Goal: Task Accomplishment & Management: Use online tool/utility

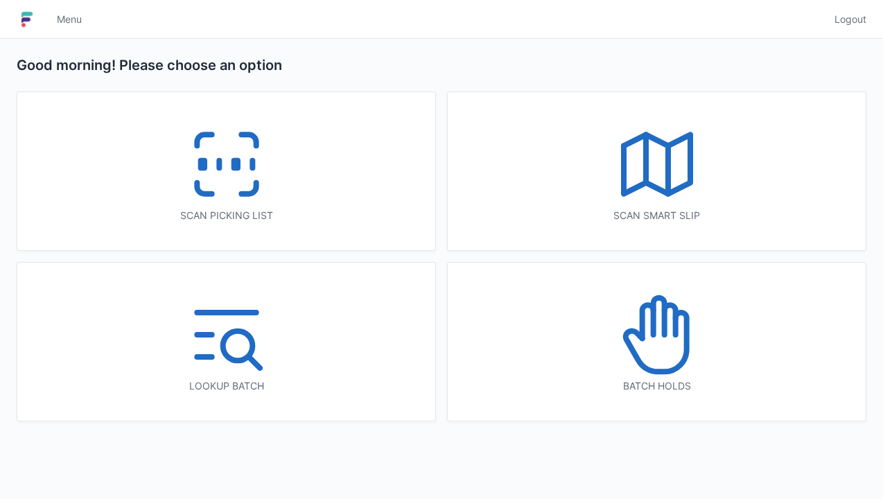
click at [236, 166] on rect at bounding box center [235, 165] width 3 height 8
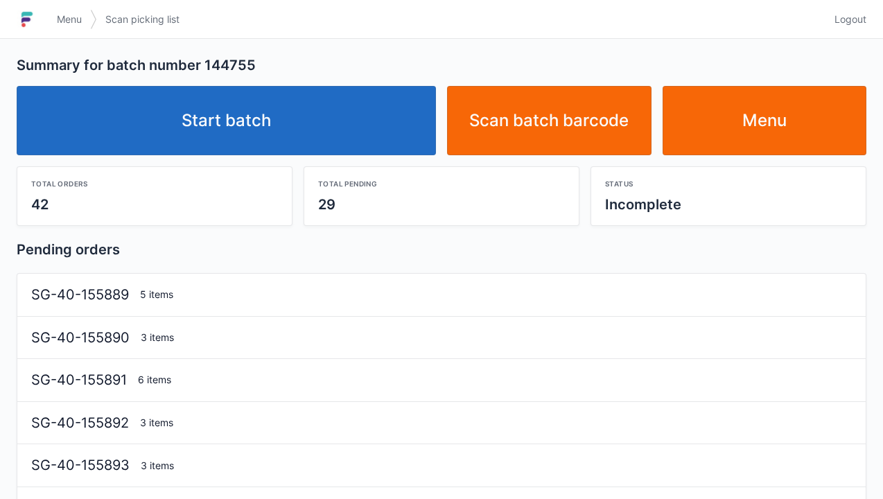
click at [220, 76] on div "Start batch Scan batch barcode Menu" at bounding box center [441, 115] width 861 height 80
click at [205, 118] on link "Start batch" at bounding box center [226, 120] width 419 height 69
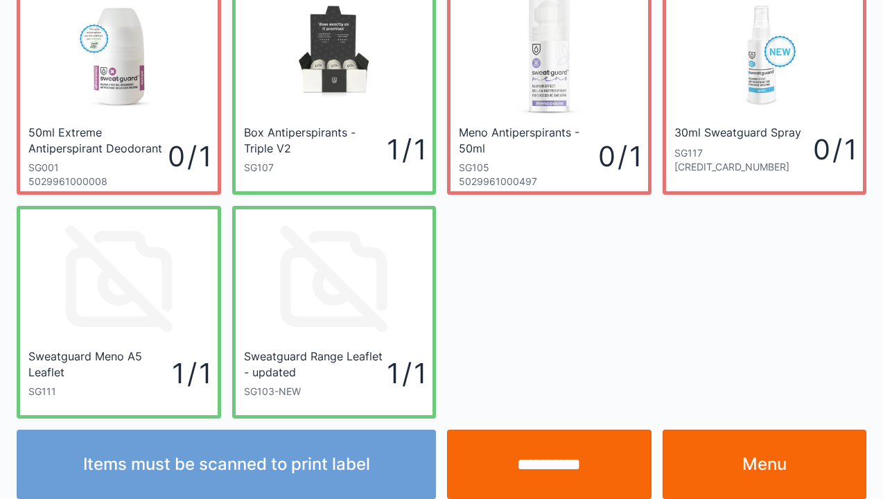
scroll to position [80, 0]
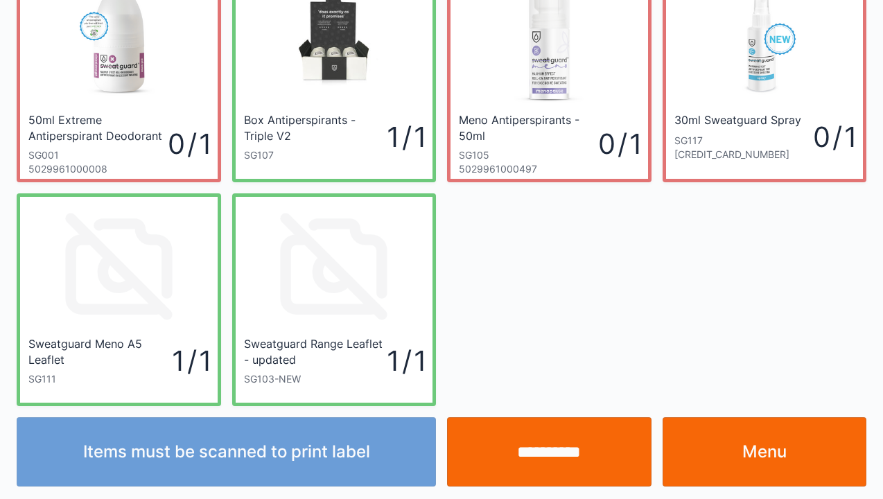
click at [778, 453] on link "Menu" at bounding box center [765, 451] width 204 height 69
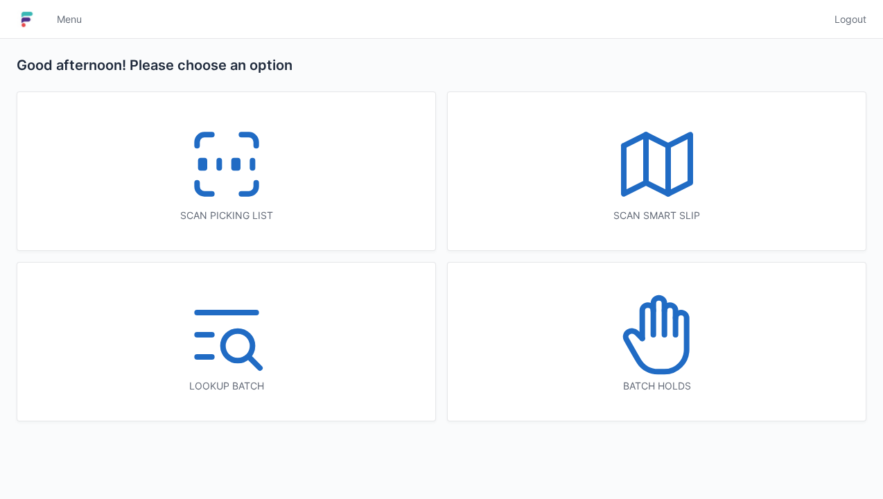
click at [231, 189] on icon at bounding box center [226, 164] width 89 height 89
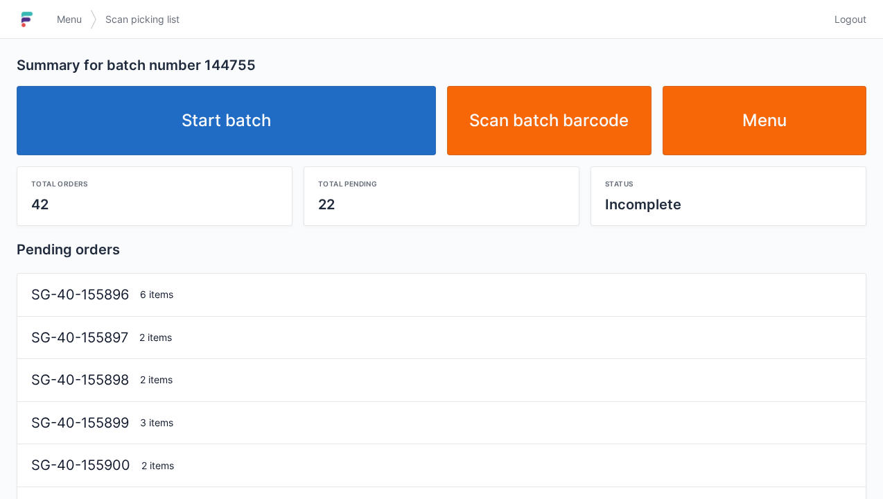
click at [256, 114] on link "Start batch" at bounding box center [226, 120] width 419 height 69
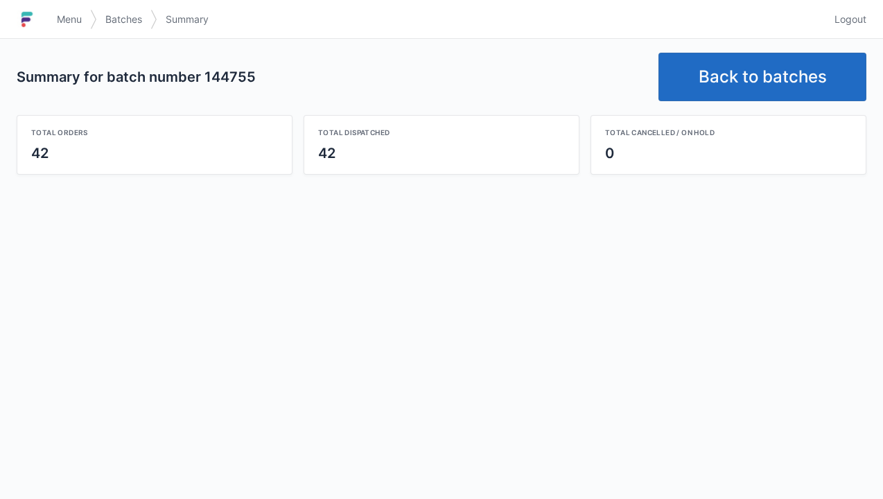
click at [858, 24] on span "Logout" at bounding box center [850, 19] width 32 height 14
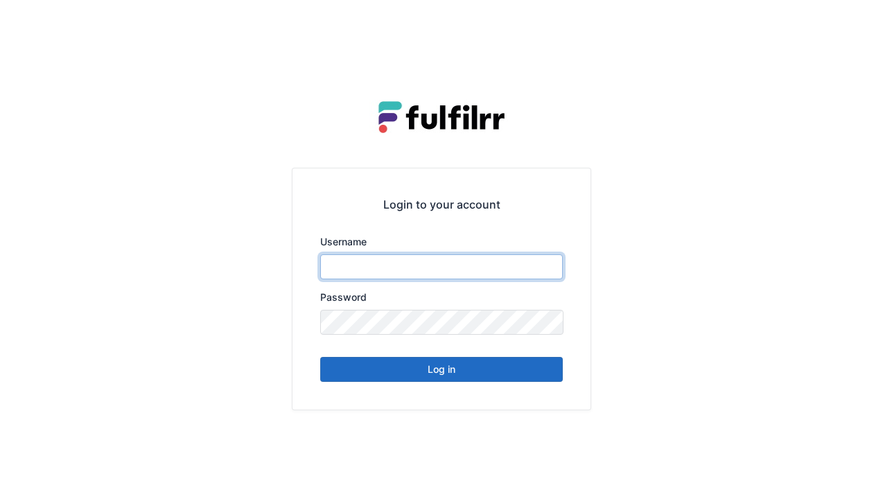
type input "******"
click at [437, 369] on button "Log in" at bounding box center [441, 369] width 243 height 25
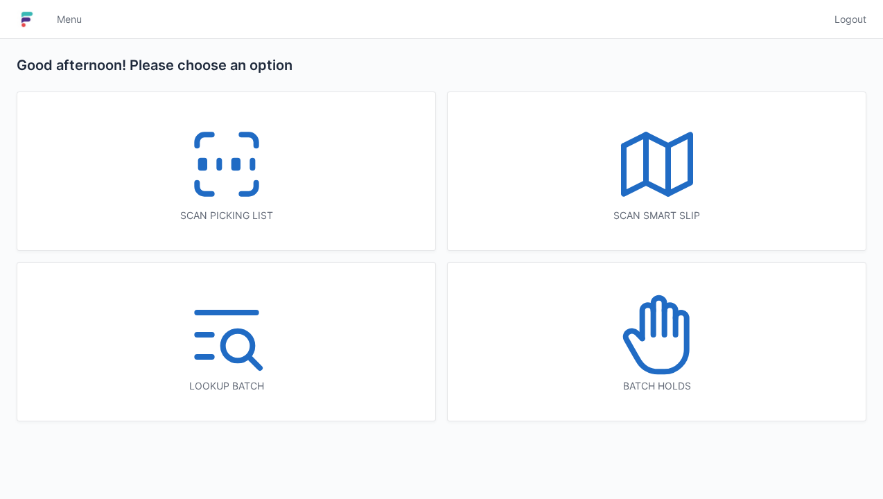
click at [227, 177] on icon at bounding box center [226, 164] width 89 height 89
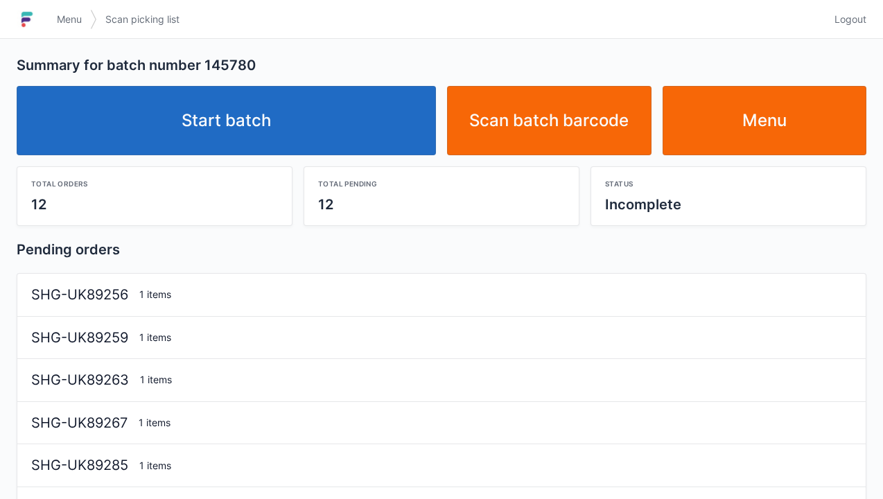
click at [283, 123] on link "Start batch" at bounding box center [226, 120] width 419 height 69
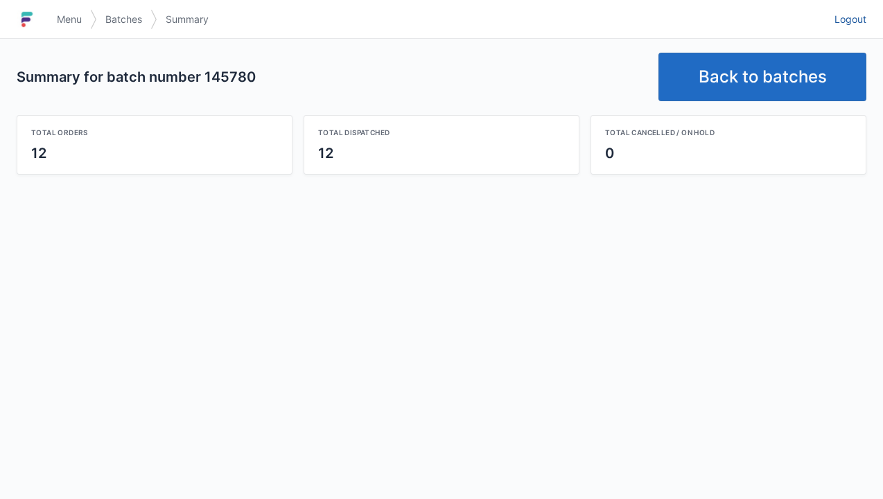
click at [848, 22] on span "Logout" at bounding box center [850, 19] width 32 height 14
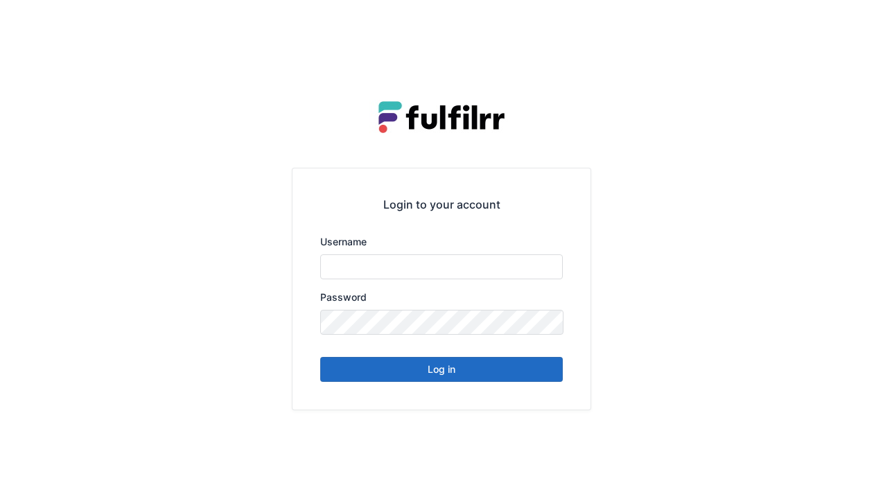
type input "******"
click at [457, 375] on button "Log in" at bounding box center [441, 369] width 243 height 25
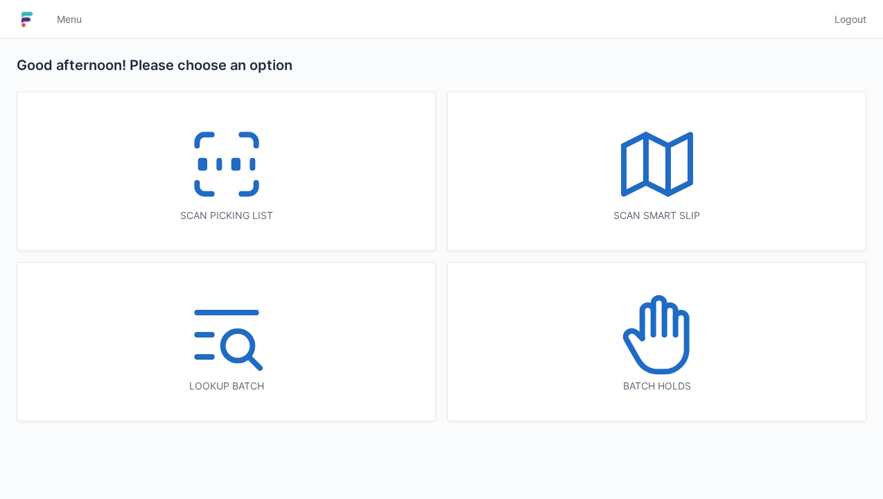
click at [249, 184] on icon at bounding box center [226, 164] width 89 height 89
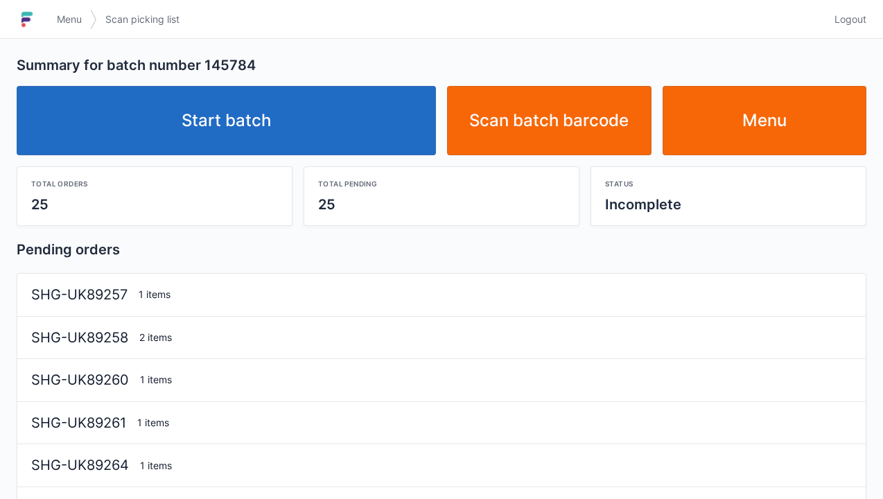
click at [254, 111] on link "Start batch" at bounding box center [226, 120] width 419 height 69
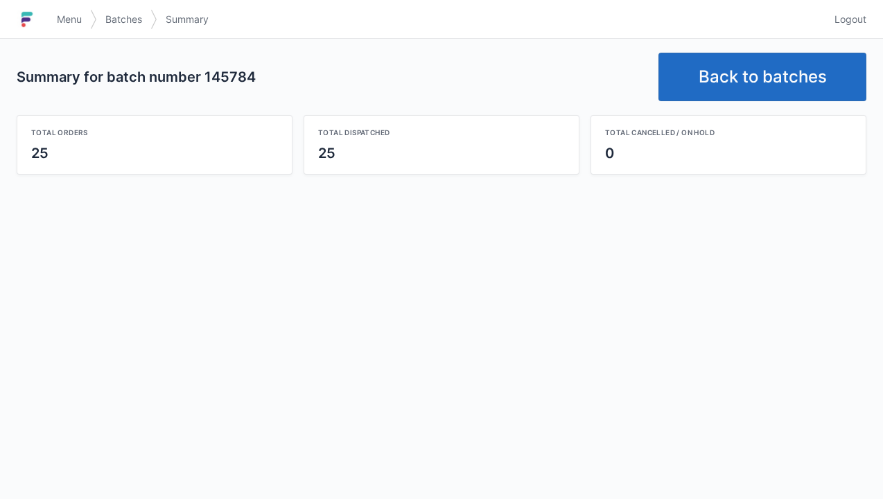
click at [857, 15] on span "Logout" at bounding box center [850, 19] width 32 height 14
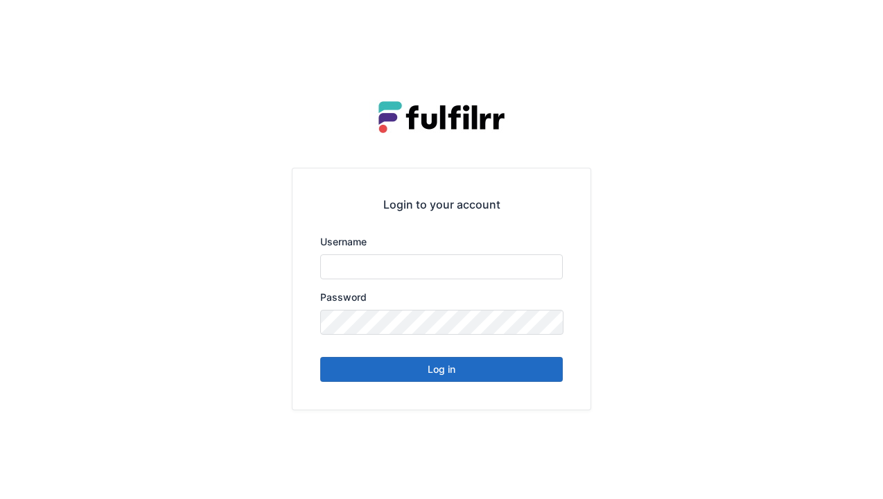
type input "******"
click at [430, 374] on button "Log in" at bounding box center [441, 369] width 243 height 25
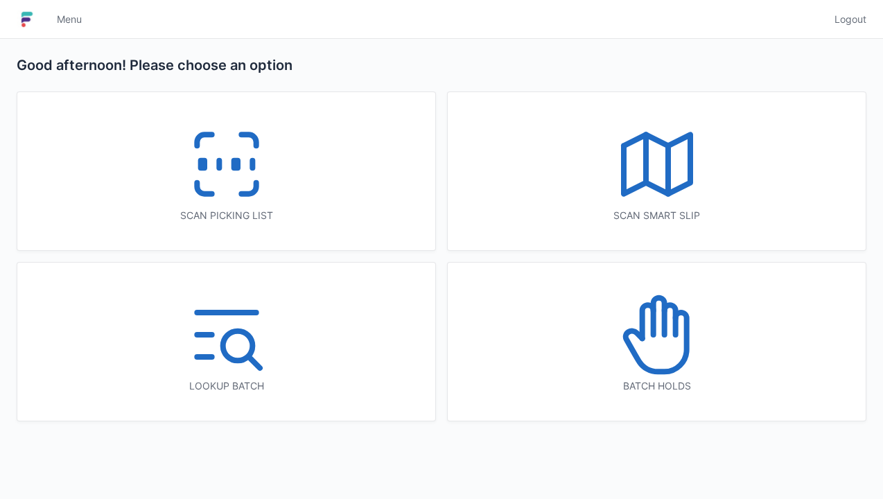
click at [237, 173] on icon at bounding box center [226, 164] width 89 height 89
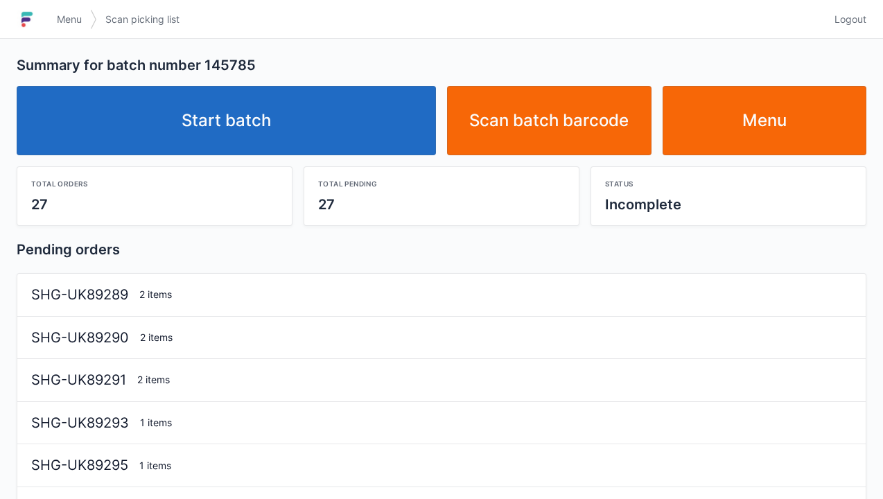
click at [273, 100] on link "Start batch" at bounding box center [226, 120] width 419 height 69
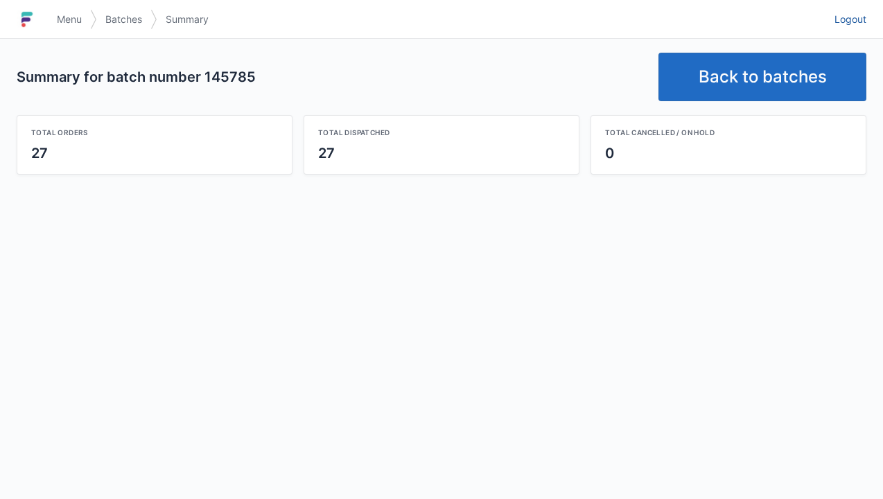
click at [861, 12] on span "Logout" at bounding box center [850, 19] width 32 height 14
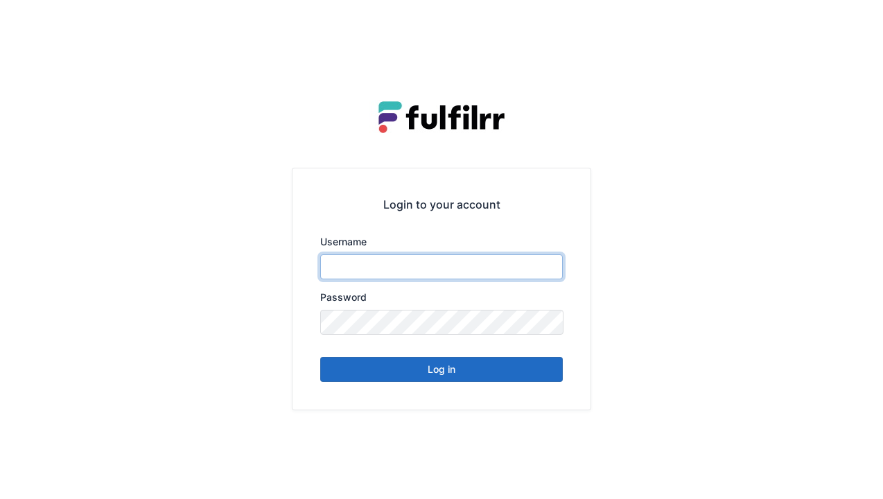
type input "******"
click at [399, 372] on button "Log in" at bounding box center [441, 369] width 243 height 25
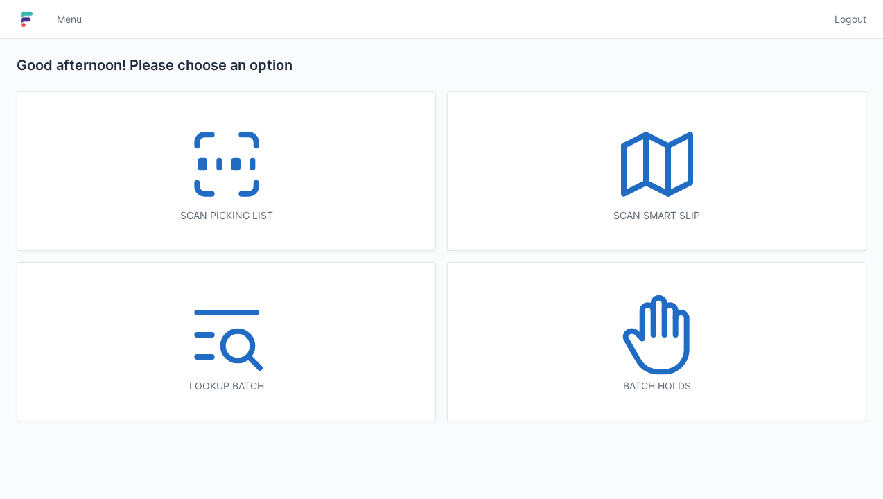
click at [227, 182] on icon at bounding box center [226, 164] width 89 height 89
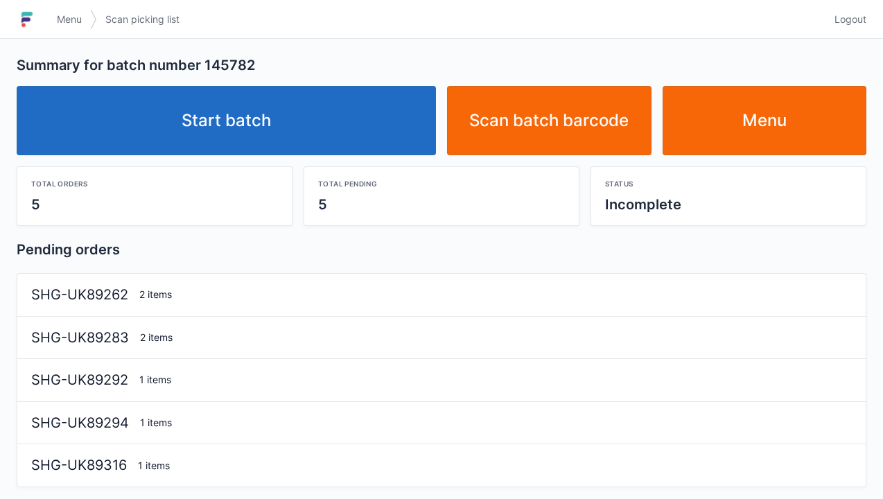
click at [274, 110] on link "Start batch" at bounding box center [226, 120] width 419 height 69
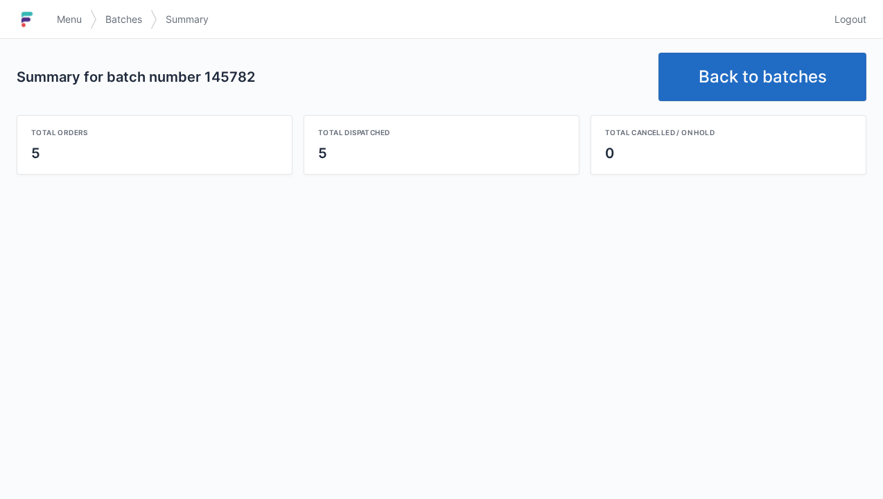
click at [855, 27] on link "Logout" at bounding box center [846, 19] width 40 height 25
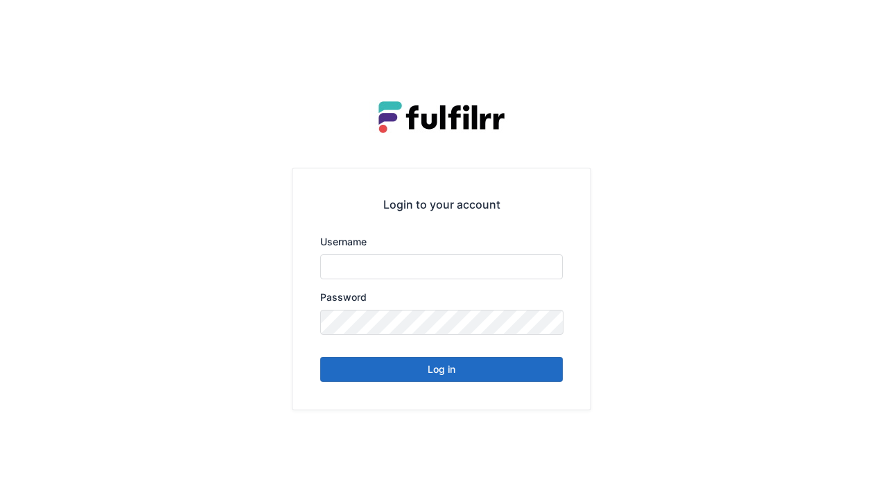
type input "******"
click at [466, 369] on button "Log in" at bounding box center [441, 369] width 243 height 25
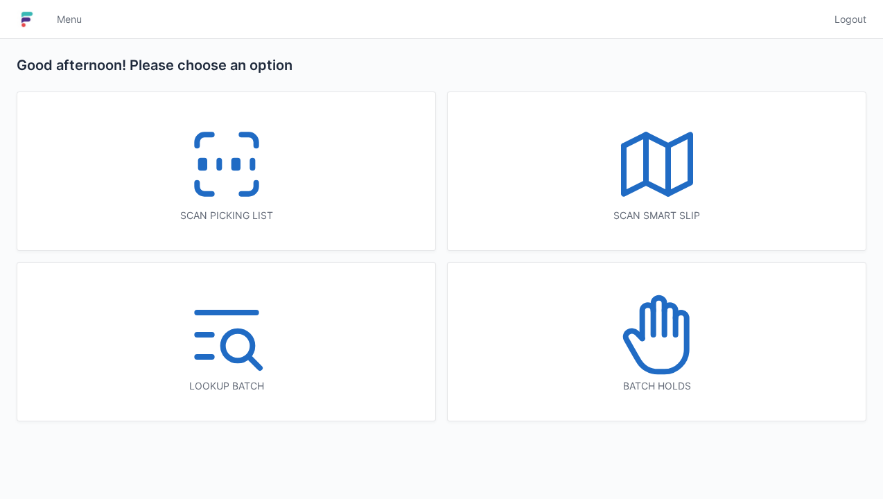
click at [246, 182] on icon at bounding box center [226, 164] width 89 height 89
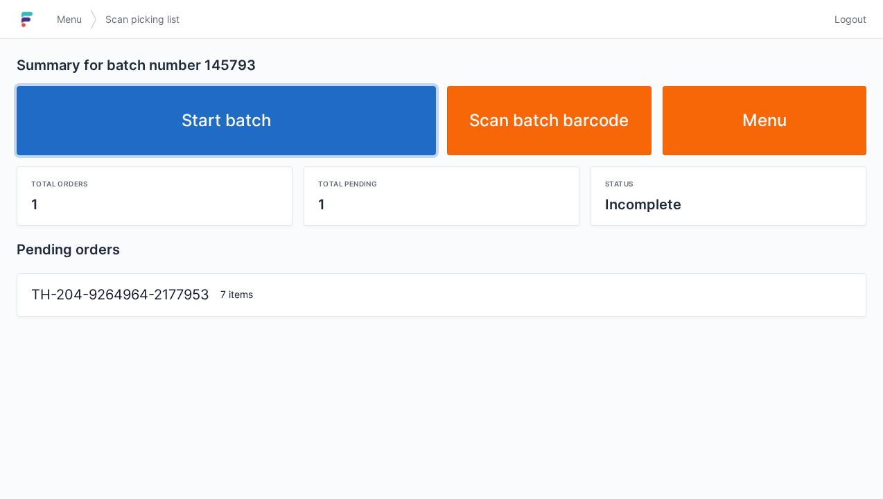
click at [290, 108] on link "Start batch" at bounding box center [226, 120] width 419 height 69
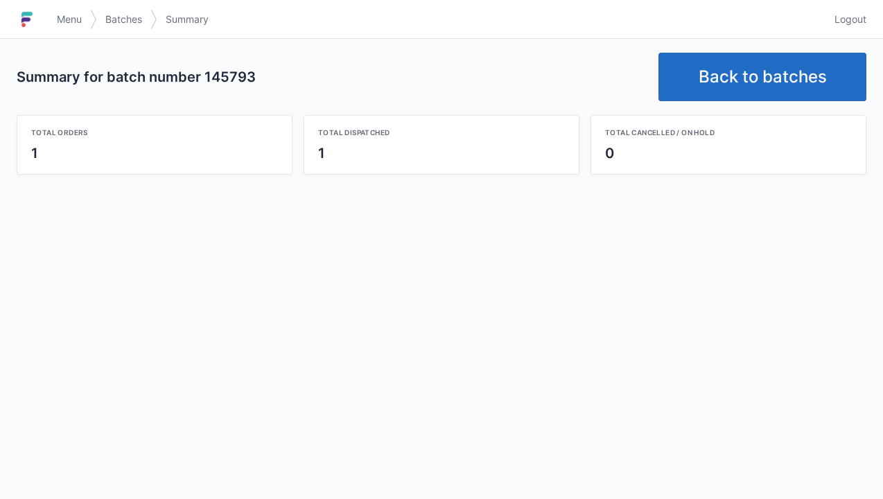
click at [751, 55] on link "Back to batches" at bounding box center [762, 77] width 208 height 49
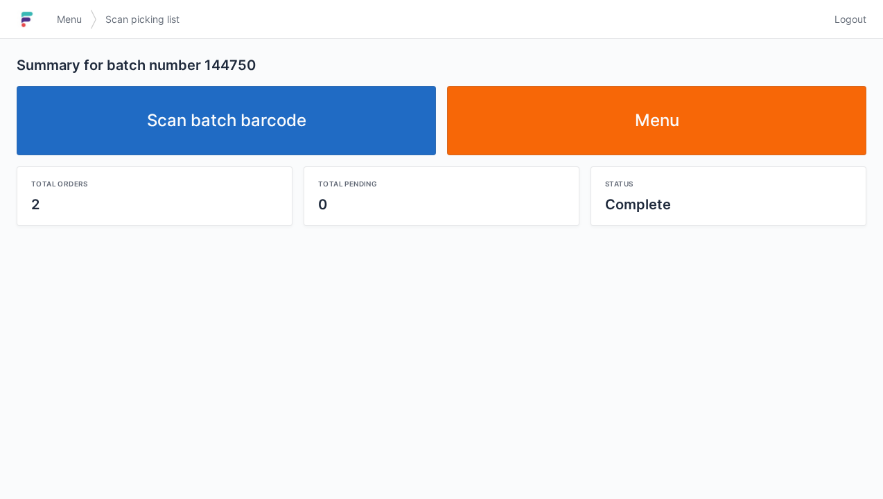
click at [711, 125] on link "Menu" at bounding box center [656, 120] width 419 height 69
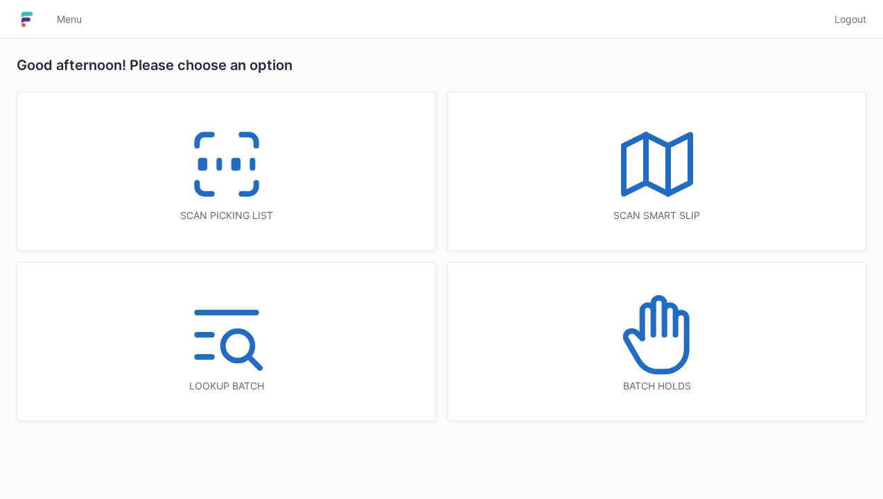
click at [259, 198] on icon at bounding box center [226, 164] width 89 height 89
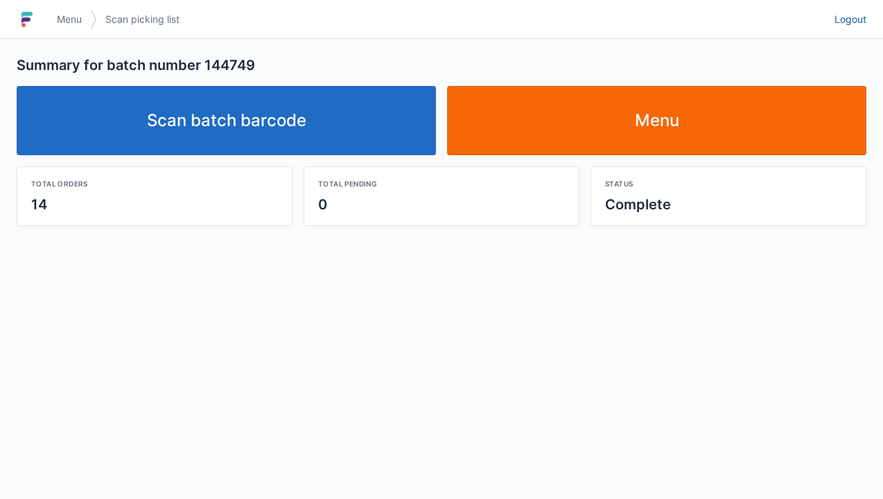
click at [847, 11] on link "Logout" at bounding box center [846, 19] width 40 height 25
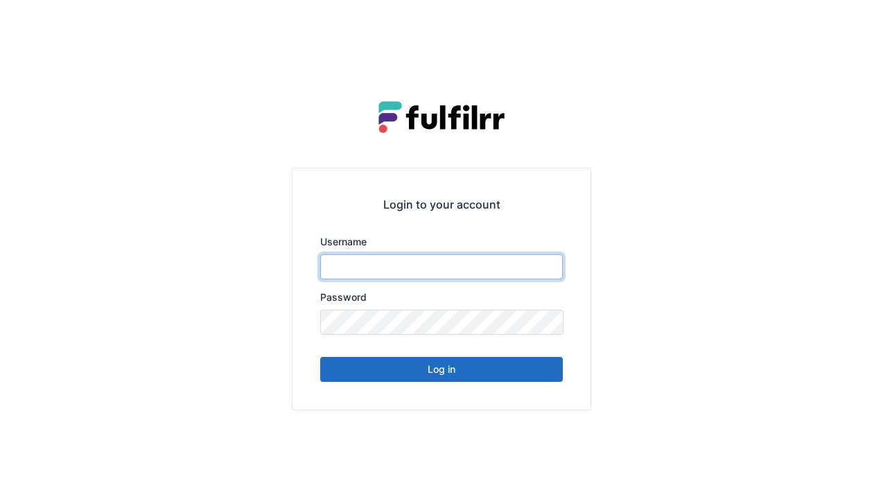
type input "******"
click at [444, 371] on button "Log in" at bounding box center [441, 369] width 243 height 25
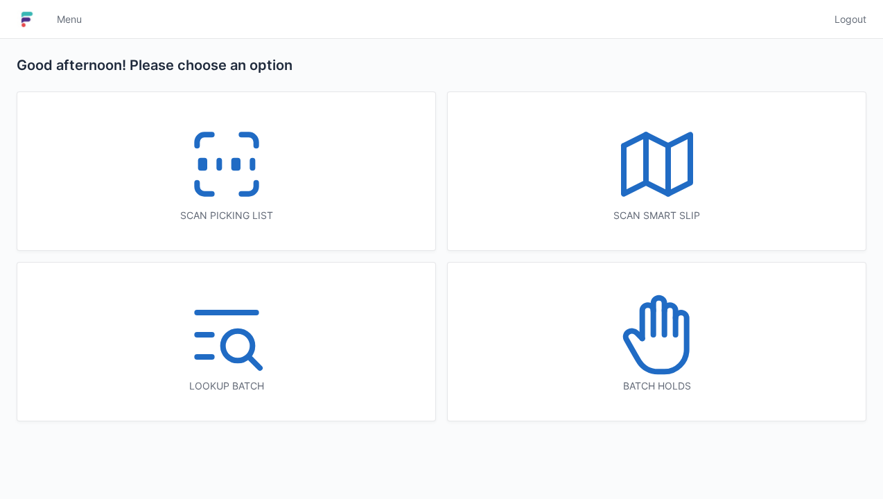
click at [224, 166] on icon at bounding box center [226, 164] width 89 height 89
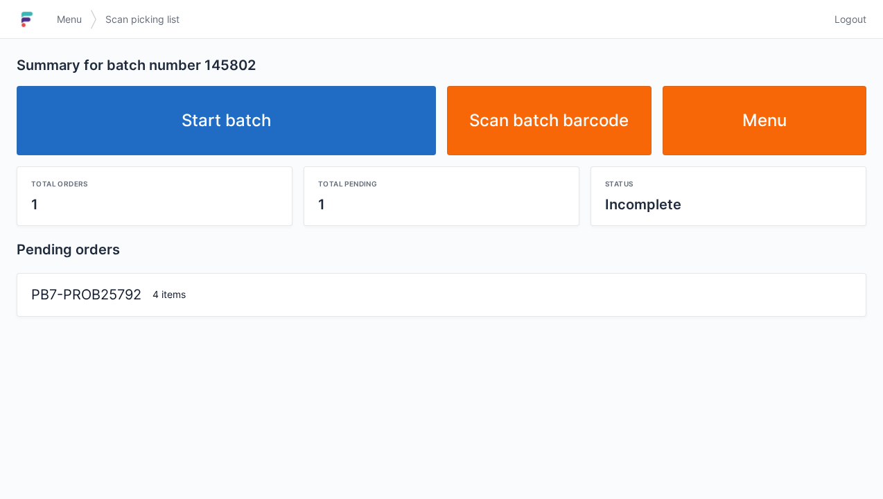
click at [313, 125] on link "Start batch" at bounding box center [226, 120] width 419 height 69
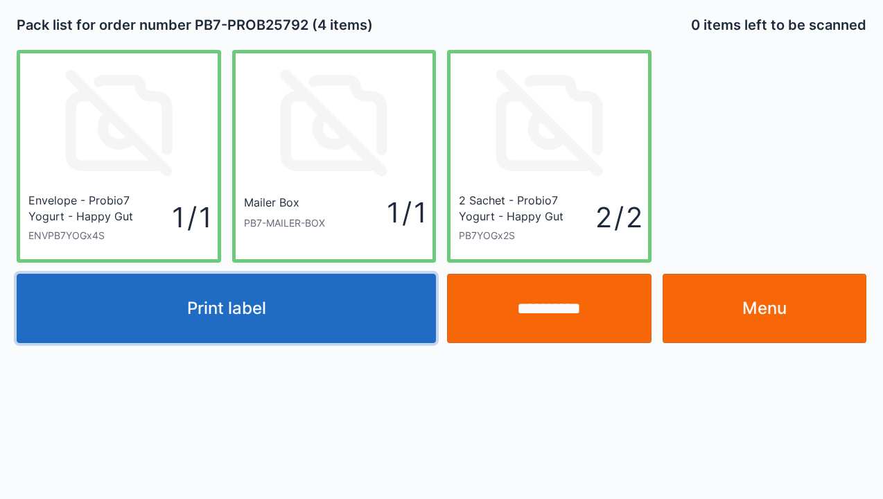
click at [296, 311] on button "Print label" at bounding box center [226, 308] width 419 height 69
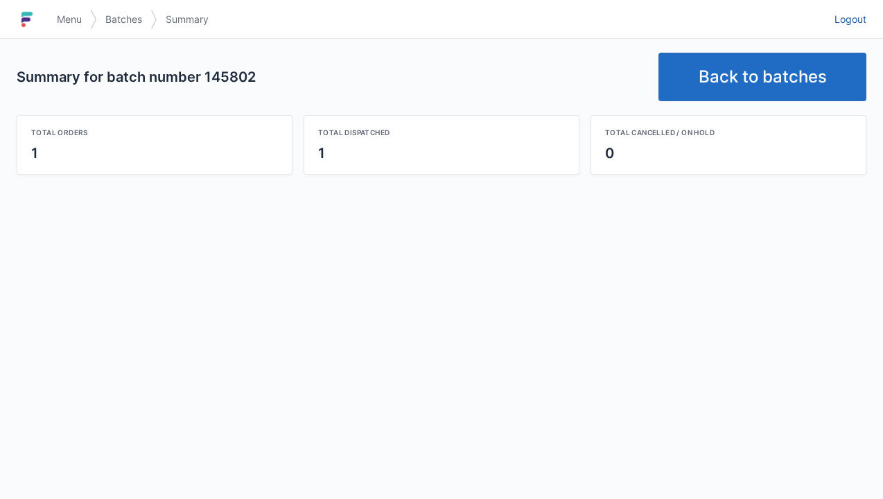
click at [847, 26] on link "Logout" at bounding box center [846, 19] width 40 height 25
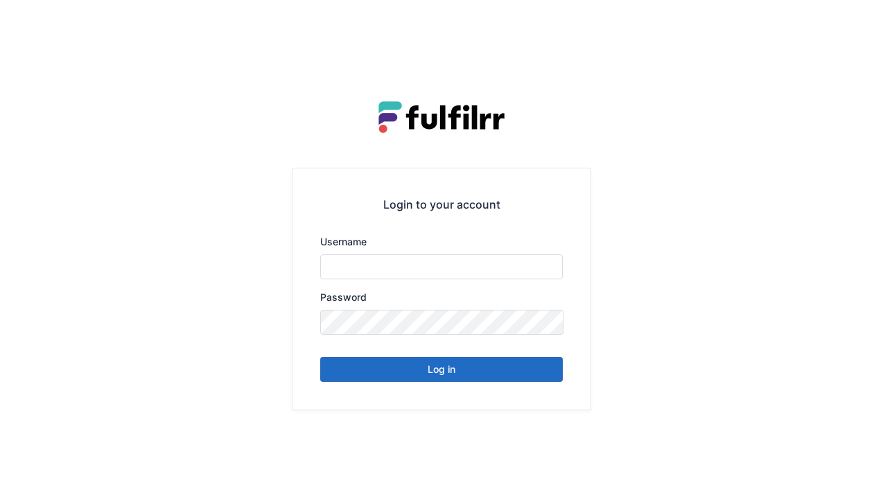
type input "******"
click at [509, 365] on button "Log in" at bounding box center [441, 369] width 243 height 25
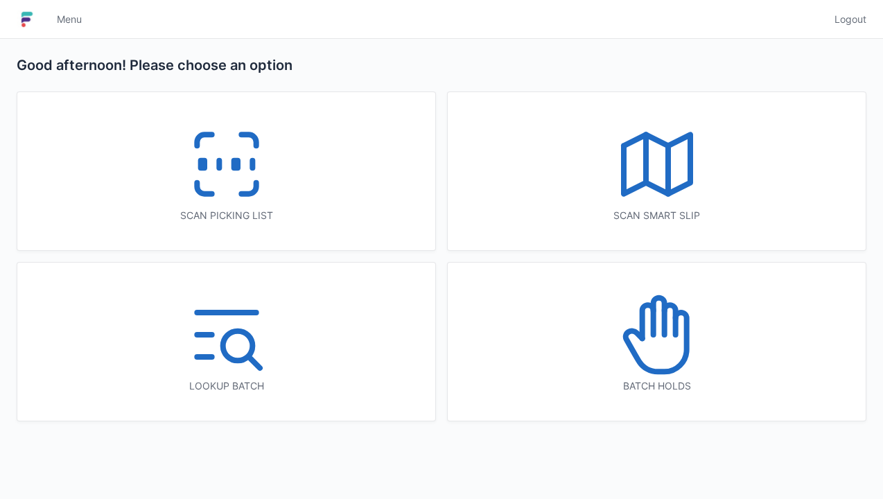
click at [664, 339] on icon at bounding box center [657, 334] width 89 height 89
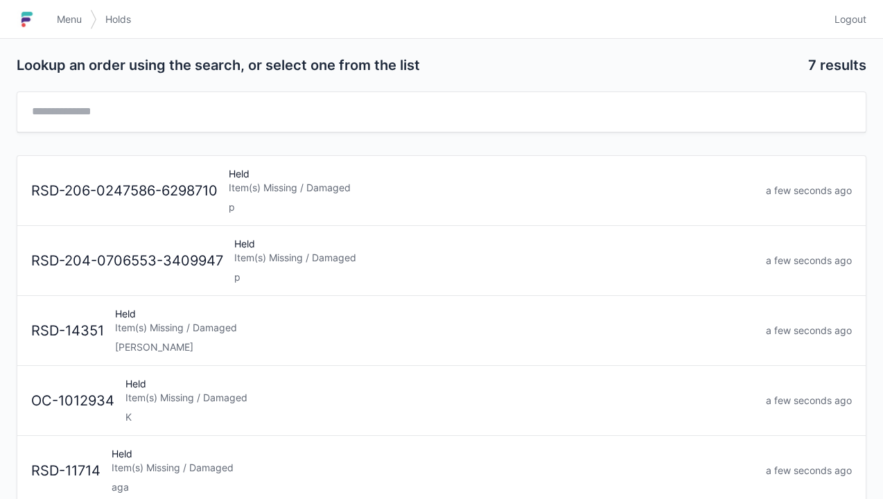
click at [844, 24] on span "Logout" at bounding box center [850, 19] width 32 height 14
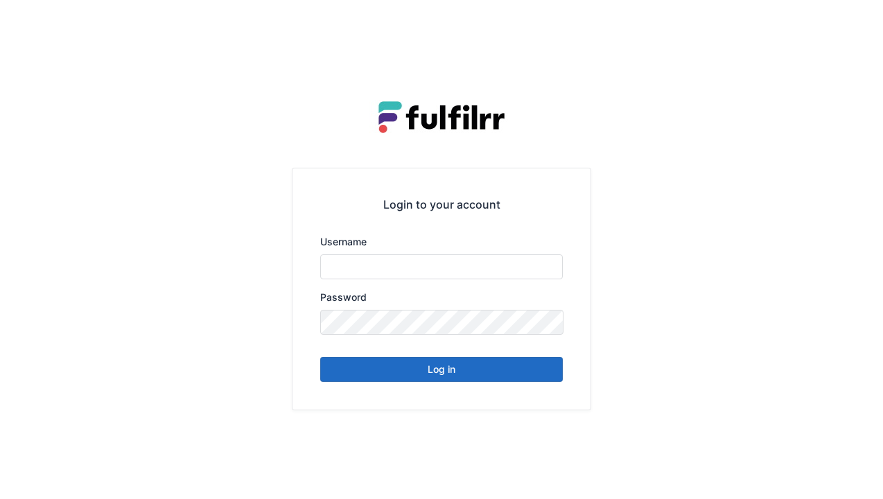
type input "******"
click at [439, 371] on button "Log in" at bounding box center [441, 369] width 243 height 25
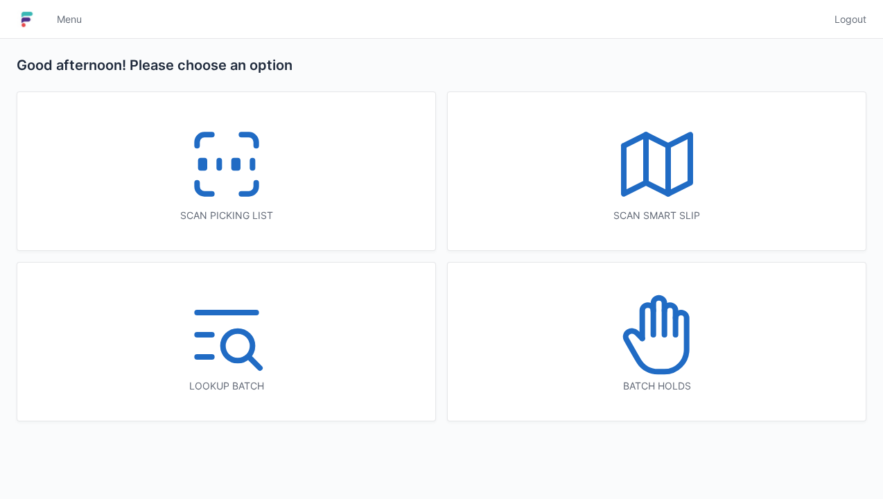
click at [227, 175] on icon at bounding box center [226, 164] width 89 height 89
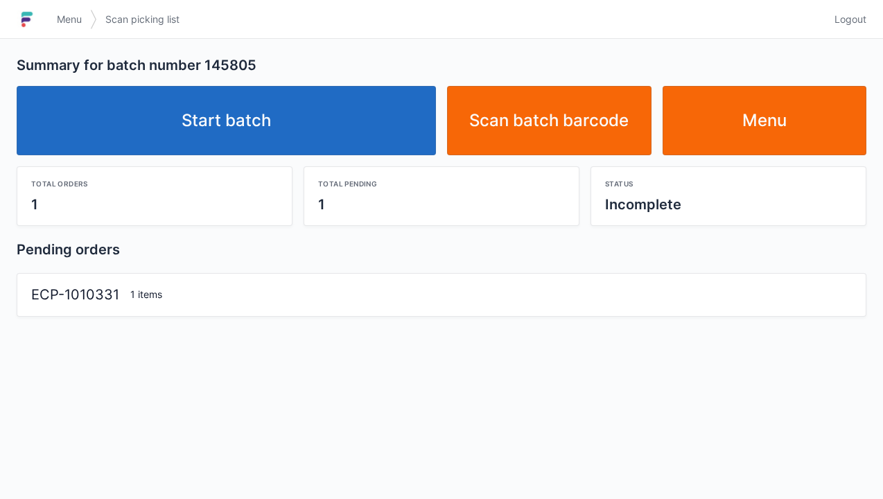
click at [225, 100] on link "Start batch" at bounding box center [226, 120] width 419 height 69
